Goal: Check status: Check status

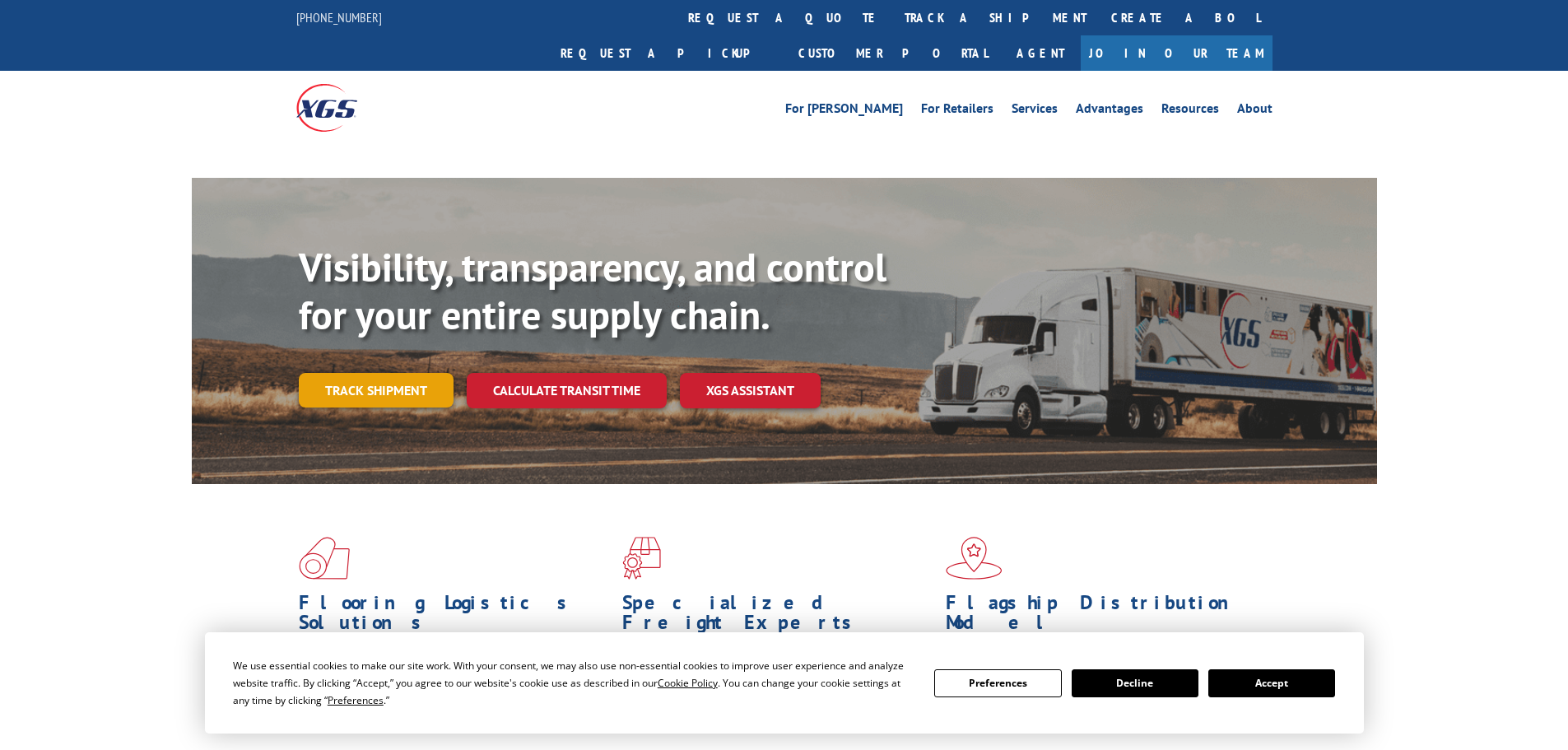
click at [348, 373] on link "Track shipment" at bounding box center [377, 389] width 155 height 35
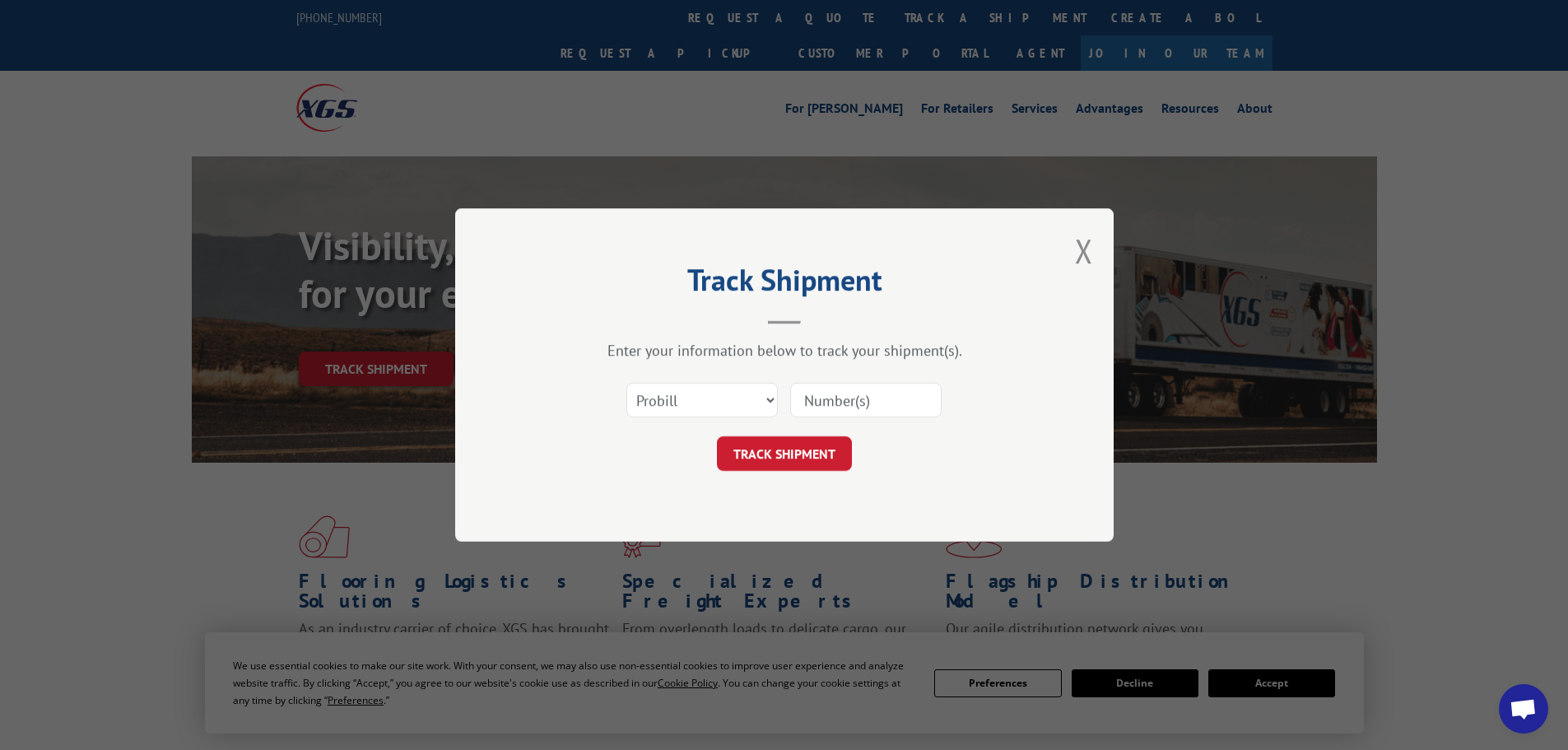
drag, startPoint x: 683, startPoint y: 397, endPoint x: 683, endPoint y: 409, distance: 12.0
click at [683, 397] on select "Select category... Probill BOL PO" at bounding box center [702, 399] width 151 height 35
select select "bol"
click at [626, 382] on select "Select category... Probill BOL PO" at bounding box center [702, 399] width 151 height 35
click at [821, 396] on input at bounding box center [865, 399] width 151 height 35
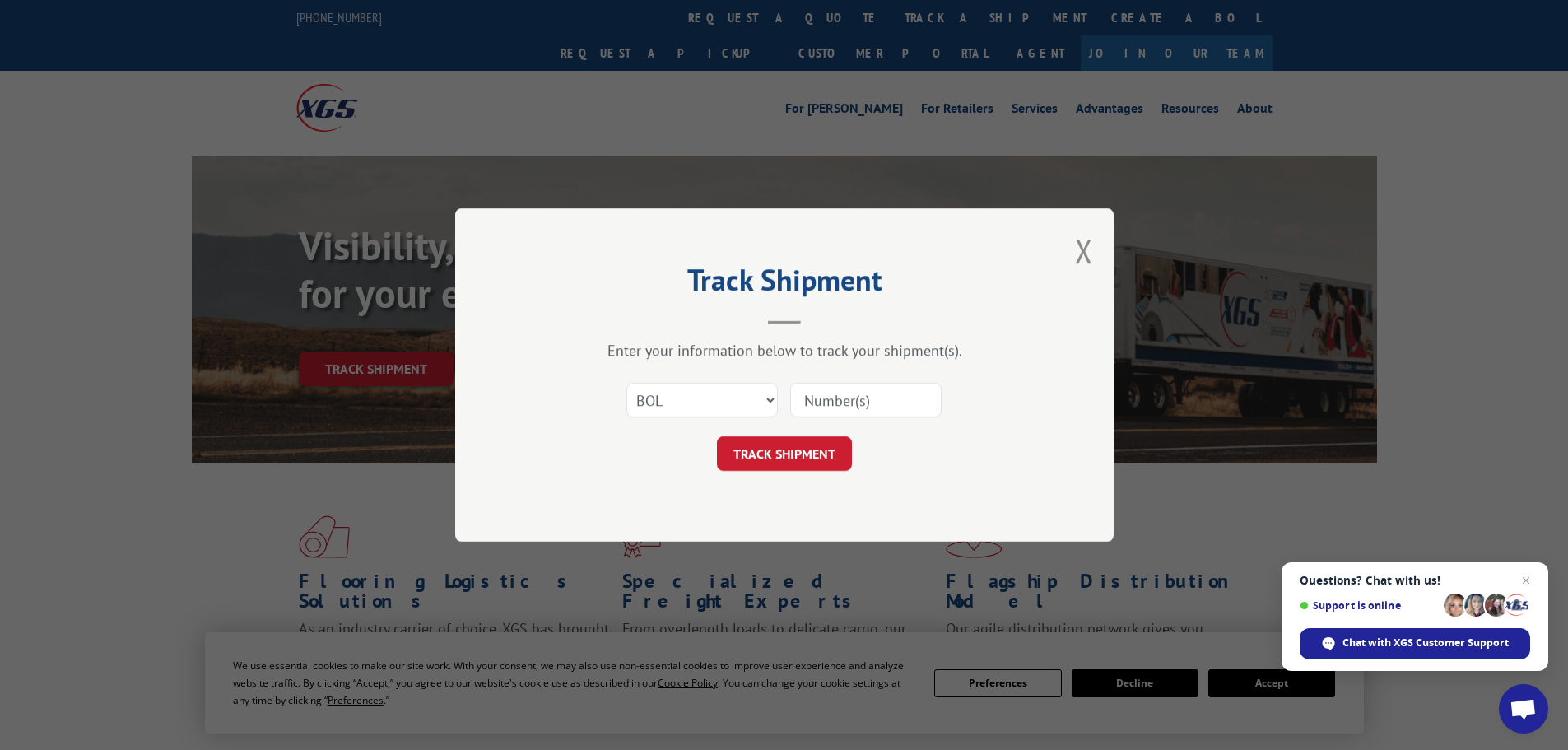
paste input "- 5476695"
click at [810, 396] on input "- 5476695" at bounding box center [865, 399] width 151 height 35
type input "5476695"
click at [779, 456] on button "TRACK SHIPMENT" at bounding box center [784, 453] width 135 height 35
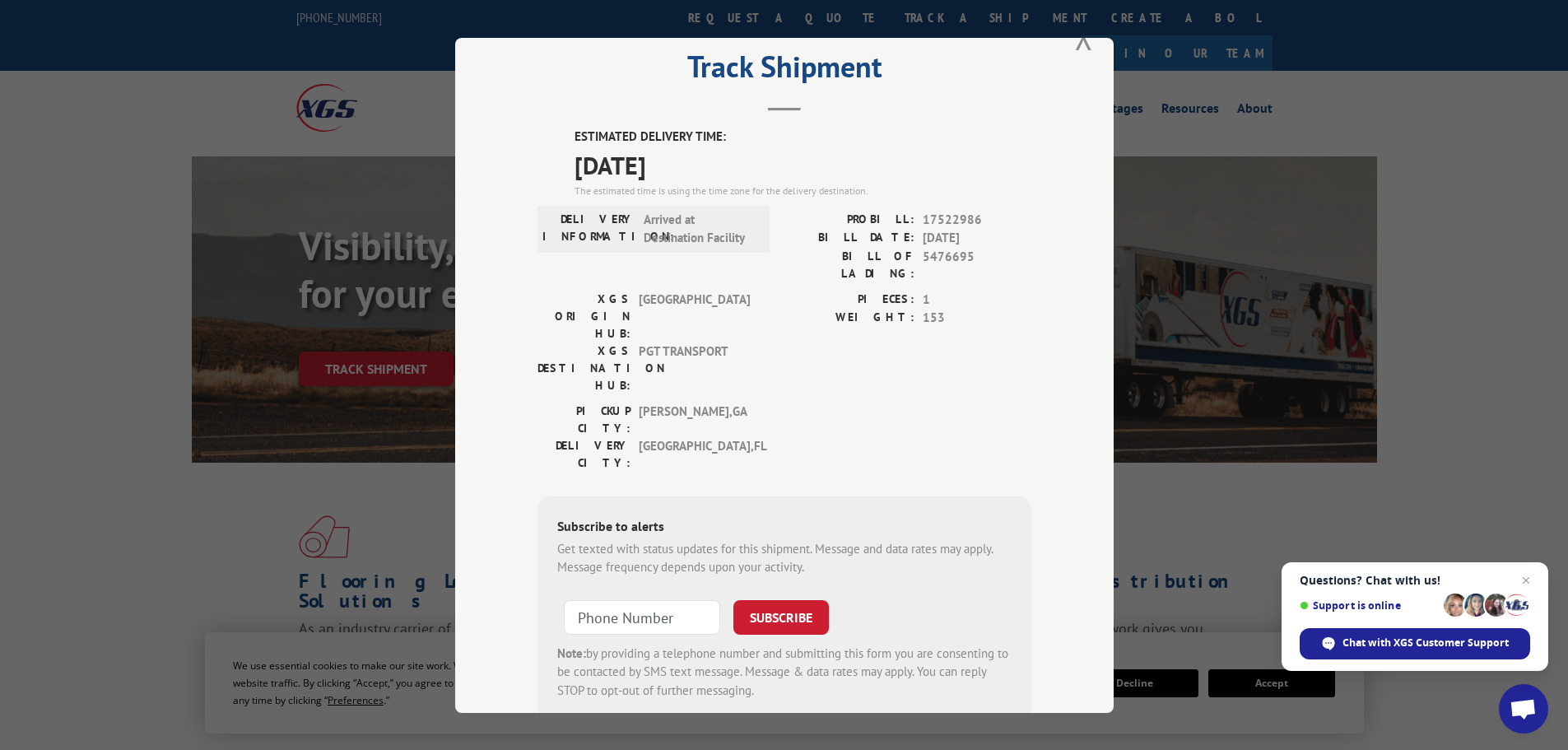
scroll to position [66, 0]
